Goal: Information Seeking & Learning: Learn about a topic

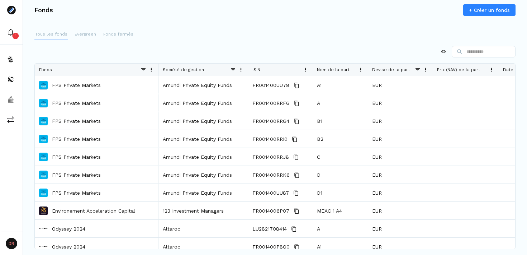
click at [55, 34] on p "Tous les fonds" at bounding box center [51, 34] width 32 height 6
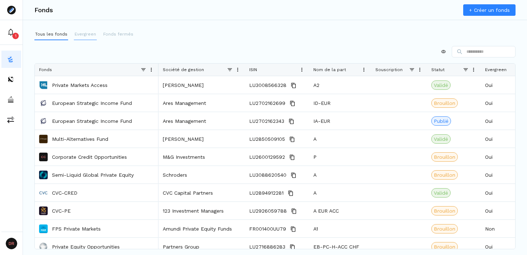
click at [93, 34] on p "Evergreen" at bounding box center [86, 34] width 22 height 6
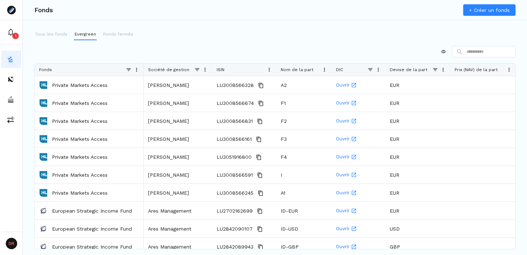
click at [483, 51] on input at bounding box center [484, 51] width 64 height 11
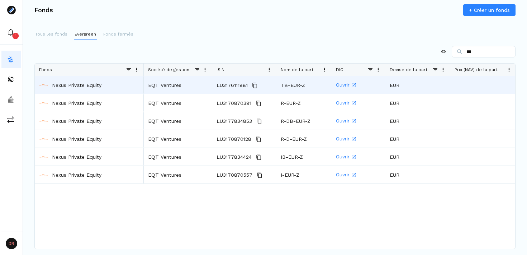
type input "***"
click at [92, 84] on p "Nexus Private Equity" at bounding box center [76, 84] width 49 height 7
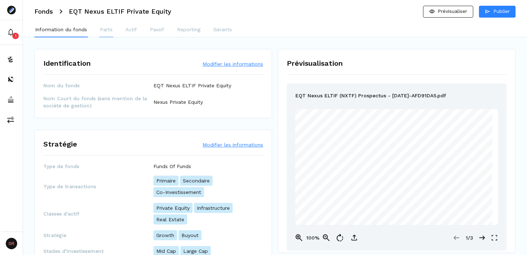
click at [106, 30] on p "Parts" at bounding box center [106, 30] width 13 height 8
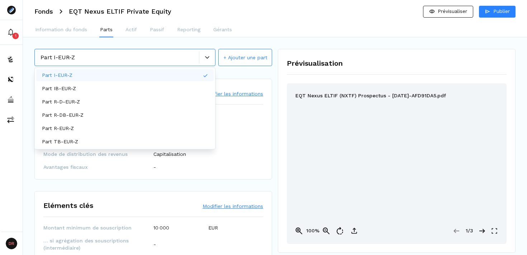
click at [202, 59] on div at bounding box center [207, 57] width 16 height 4
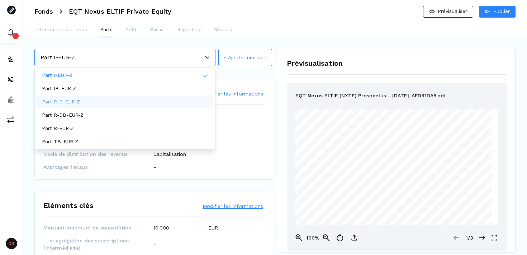
click at [101, 101] on div "Part R-D-EUR-Z" at bounding box center [124, 102] width 177 height 12
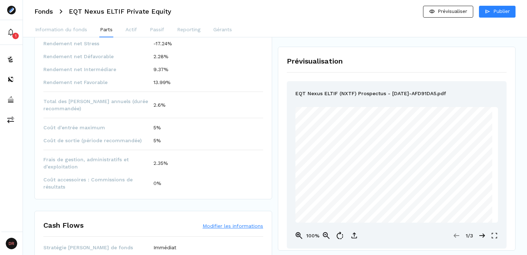
scroll to position [415, 0]
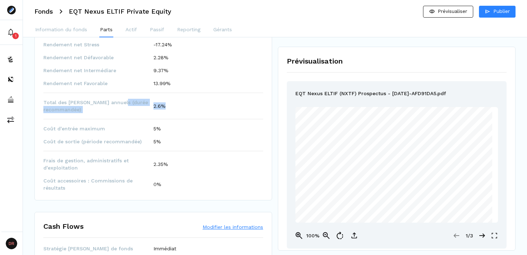
drag, startPoint x: 165, startPoint y: 104, endPoint x: 150, endPoint y: 104, distance: 15.1
click at [150, 104] on div "Total des [PERSON_NAME] annuels (durée recommandée) 2.6%" at bounding box center [153, 106] width 220 height 14
click at [196, 103] on div "2.6%" at bounding box center [208, 105] width 110 height 7
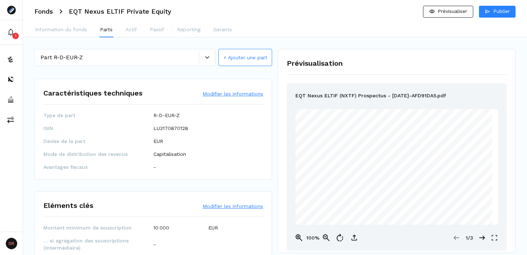
click at [211, 54] on div at bounding box center [207, 57] width 16 height 12
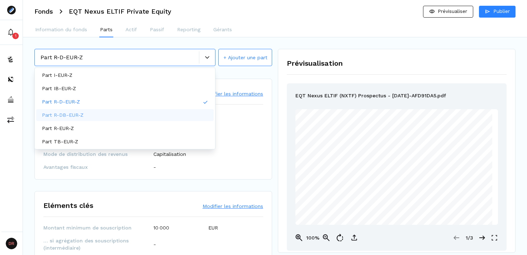
click at [118, 116] on div "Part R-DB-EUR-Z" at bounding box center [124, 115] width 177 height 12
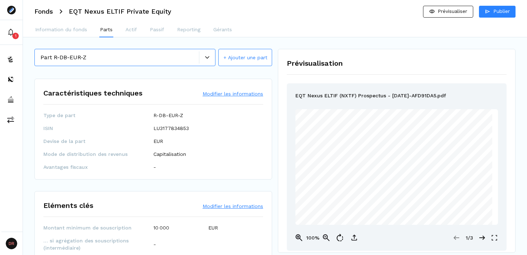
click at [210, 53] on div at bounding box center [207, 57] width 16 height 12
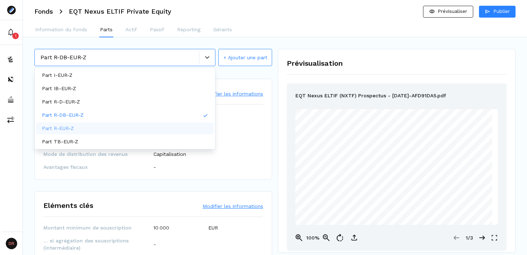
click at [110, 127] on div "Part R-EUR-Z" at bounding box center [124, 128] width 177 height 12
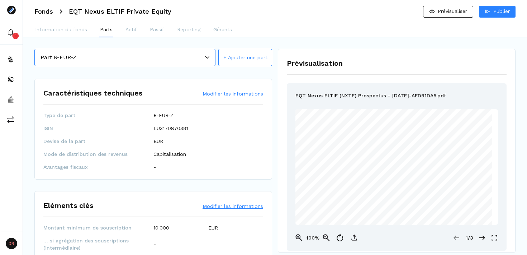
click at [210, 55] on div at bounding box center [207, 57] width 16 height 4
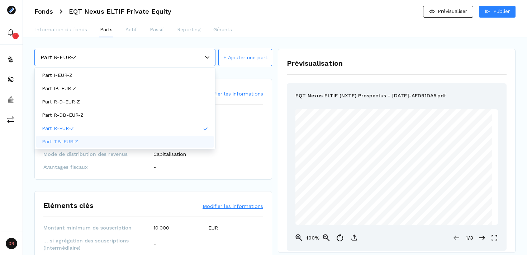
click at [148, 138] on div "Part TB-EUR-Z" at bounding box center [124, 142] width 177 height 12
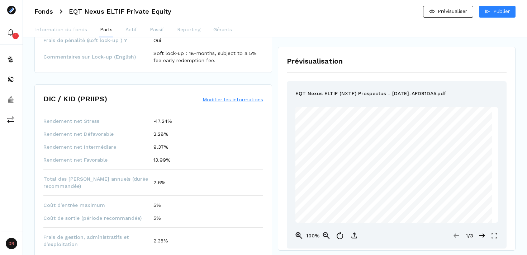
scroll to position [340, 0]
drag, startPoint x: 168, startPoint y: 180, endPoint x: 139, endPoint y: 180, distance: 29.0
click at [139, 180] on div "Total des [PERSON_NAME] annuels (durée recommandée) 2.6%" at bounding box center [153, 181] width 220 height 14
click at [273, 183] on div "Part TB-EUR-Z + Ajouter une part Caractéristiques techniques Modifier les infor…" at bounding box center [274, 74] width 481 height 731
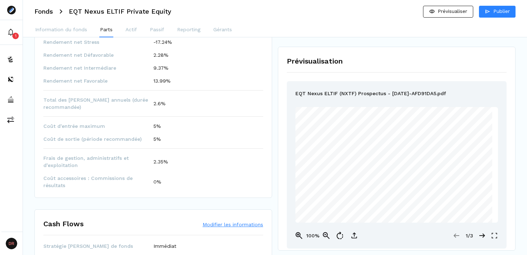
scroll to position [525, 0]
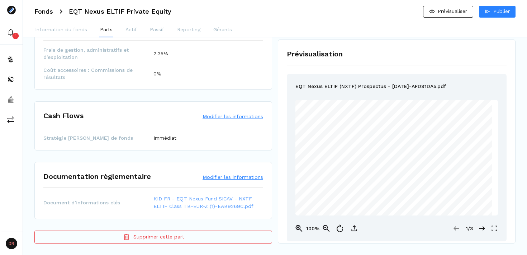
click at [191, 200] on link "KID FR - EQT Nexus Fund SICAV - NXTF ELTIF Class TB-EUR-Z (1)-EAB9269C.pdf" at bounding box center [208, 202] width 110 height 15
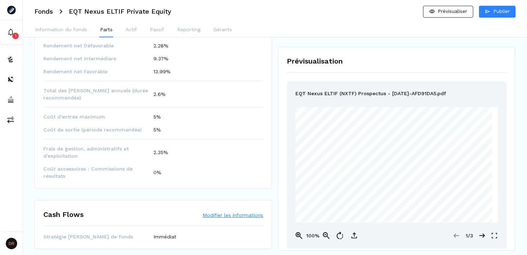
scroll to position [342, 0]
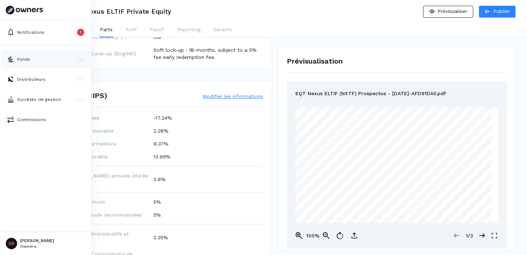
click at [61, 60] on button "Fonds 188" at bounding box center [45, 59] width 89 height 17
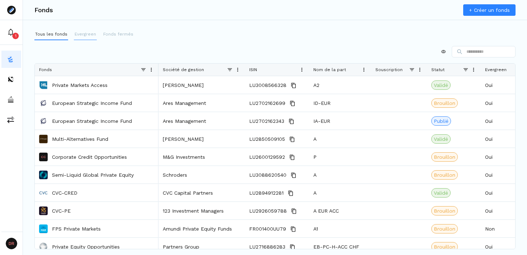
click at [89, 34] on p "Evergreen" at bounding box center [86, 34] width 22 height 6
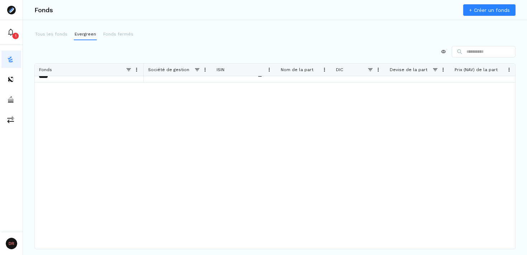
scroll to position [1772, 0]
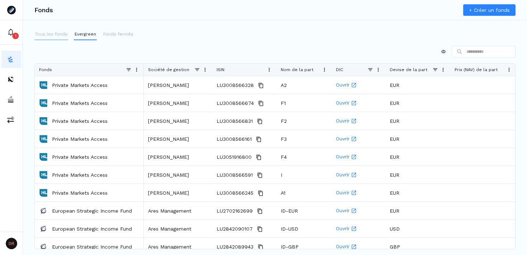
click at [39, 30] on button "Tous les fonds" at bounding box center [51, 34] width 34 height 11
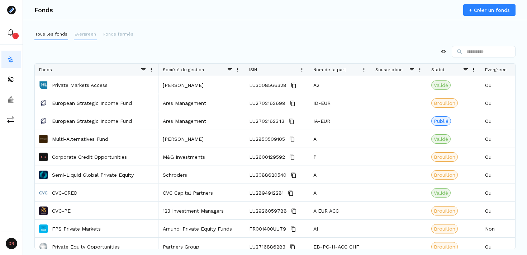
click at [76, 34] on p "Evergreen" at bounding box center [86, 34] width 22 height 6
